Goal: Information Seeking & Learning: Learn about a topic

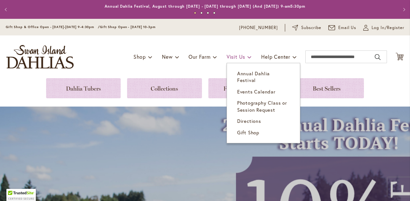
click at [238, 59] on span "Visit Us" at bounding box center [235, 56] width 19 height 7
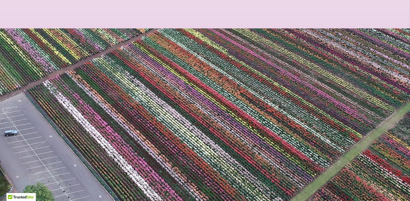
scroll to position [165, 0]
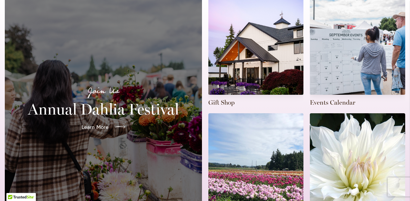
click at [99, 123] on span "Learn More" at bounding box center [95, 127] width 27 height 8
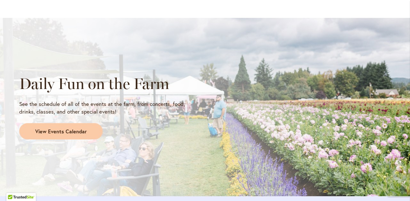
scroll to position [545, 0]
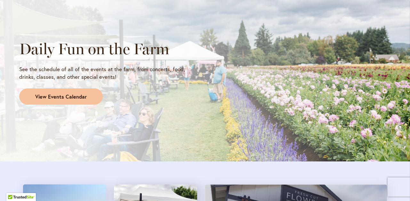
click at [68, 90] on link "View Events Calendar" at bounding box center [60, 97] width 83 height 17
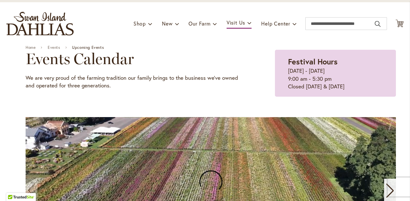
scroll to position [35, 0]
